Goal: Task Accomplishment & Management: Manage account settings

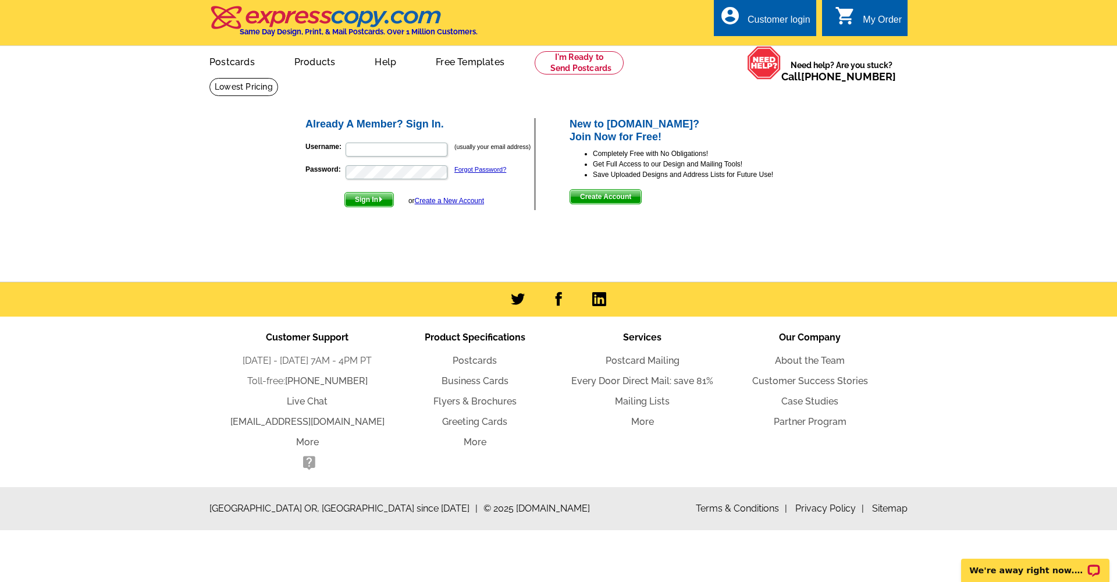
click at [778, 19] on div "Customer login" at bounding box center [779, 23] width 63 height 16
click at [440, 147] on input "Username:" at bounding box center [397, 150] width 102 height 14
click at [385, 149] on input "Username:" at bounding box center [397, 150] width 102 height 14
click at [374, 150] on input "Username:" at bounding box center [397, 150] width 102 height 14
type input "vmgates@gmail.com"
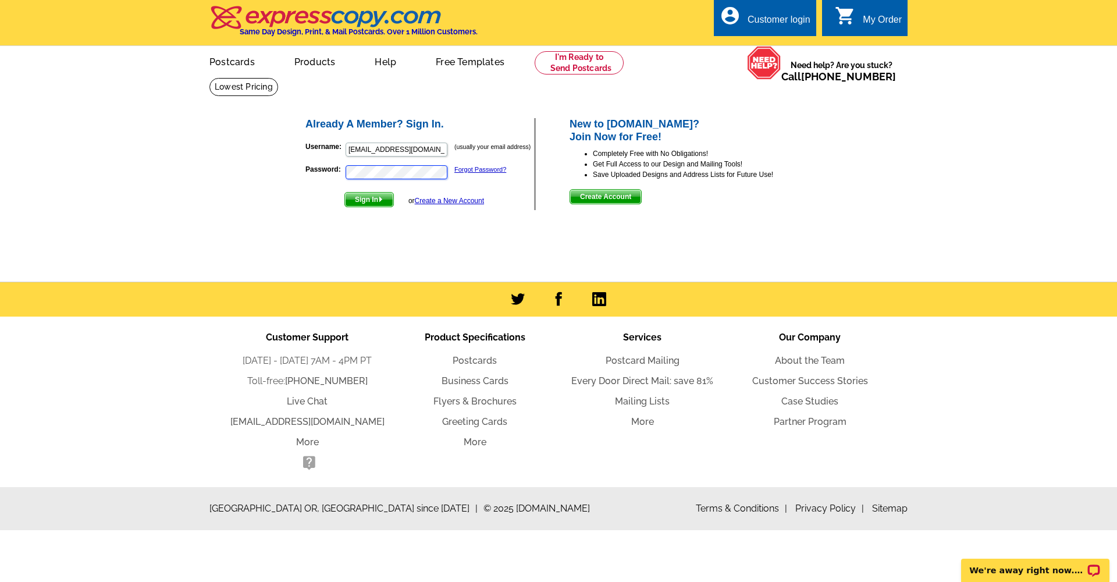
click at [370, 199] on button "Sign In" at bounding box center [368, 199] width 49 height 15
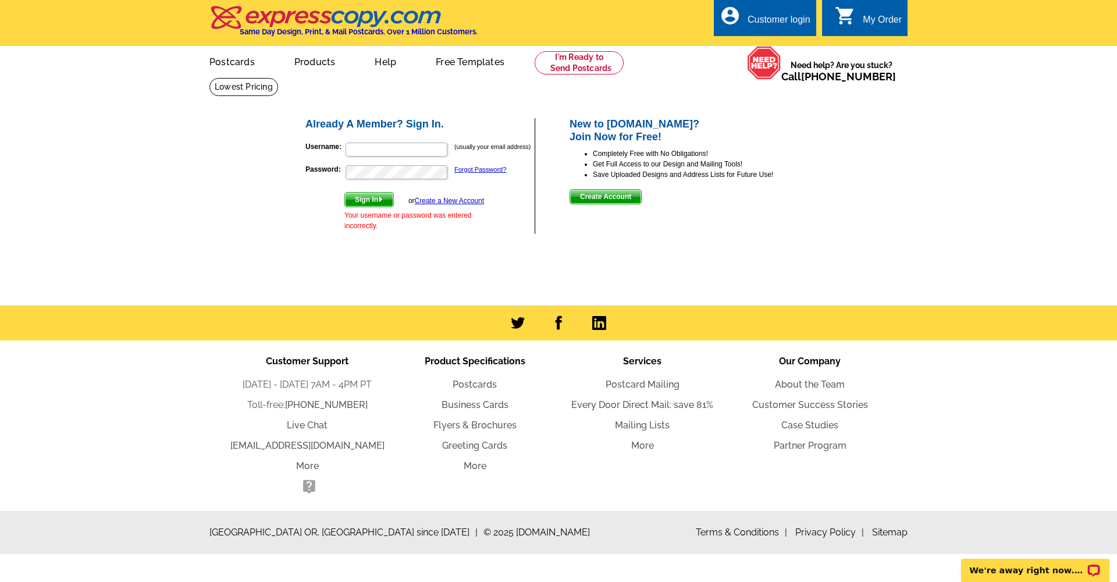
click at [361, 208] on div "Sign In or Create a New Account Your username or password was entered incorrect…" at bounding box center [414, 211] width 140 height 39
click at [370, 199] on button "Sign In" at bounding box center [368, 199] width 49 height 15
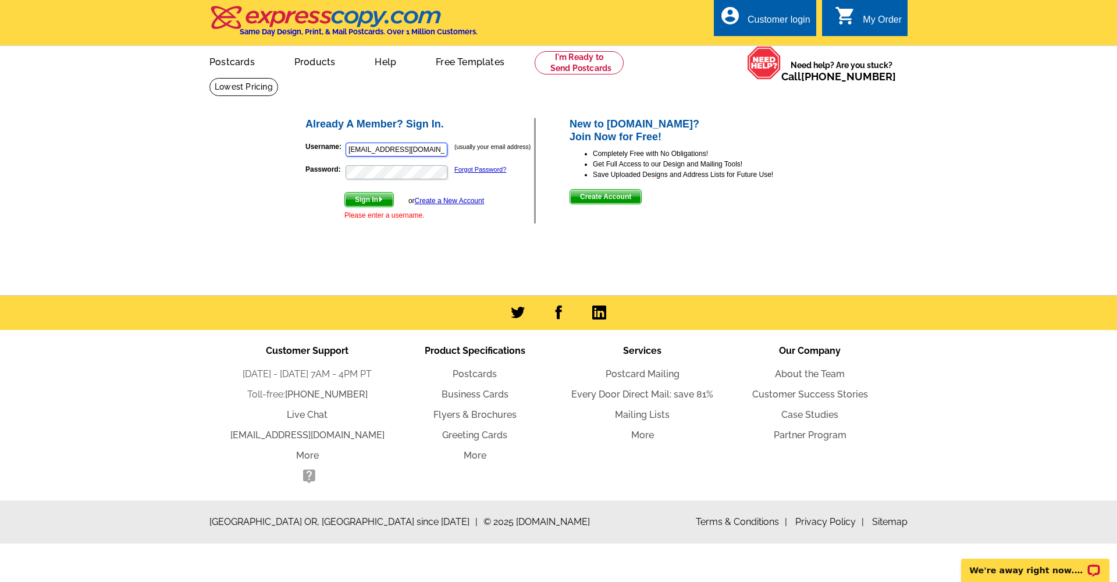
type input "vmgates@gmail.com"
click at [370, 199] on button "Sign In" at bounding box center [368, 199] width 49 height 15
